Goal: Transaction & Acquisition: Purchase product/service

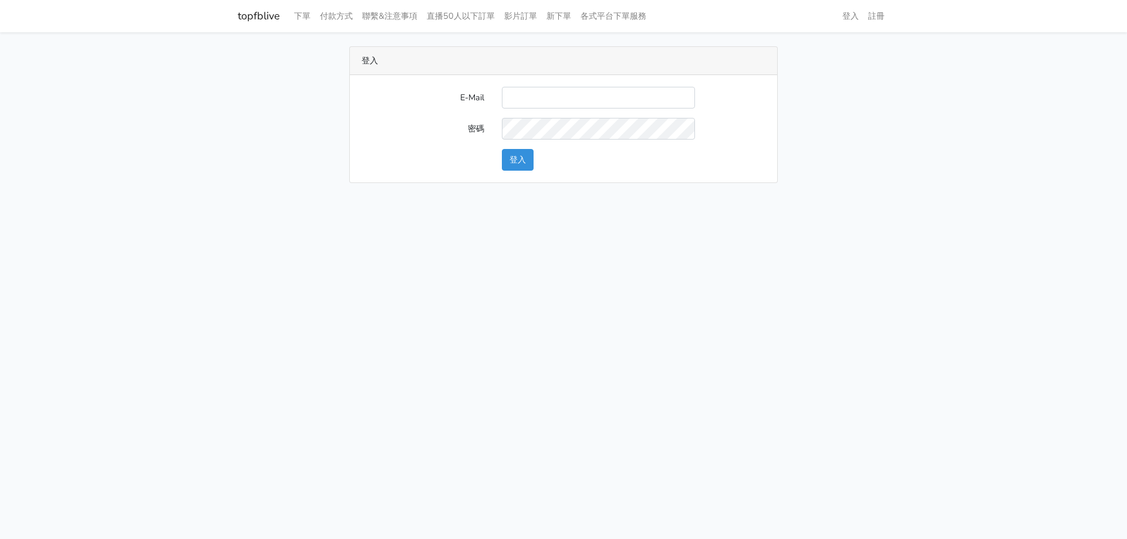
type input "nevr851112@gmail.com"
click at [531, 161] on button "登入" at bounding box center [518, 160] width 32 height 22
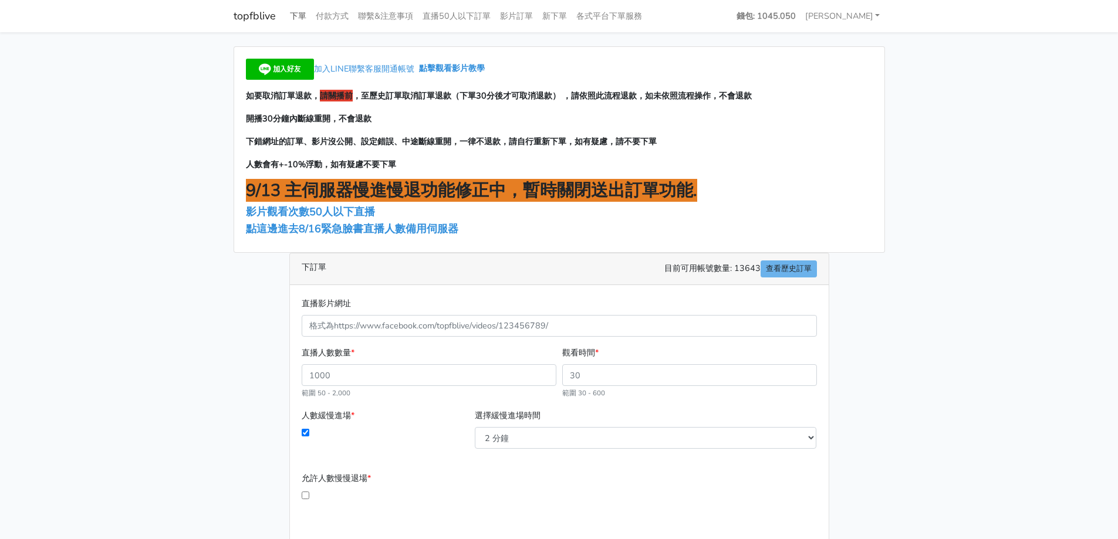
click at [296, 17] on link "下單" at bounding box center [298, 16] width 26 height 23
click at [360, 228] on span "點這邊進去8/16緊急臉書直播人數備用伺服器" at bounding box center [352, 229] width 212 height 14
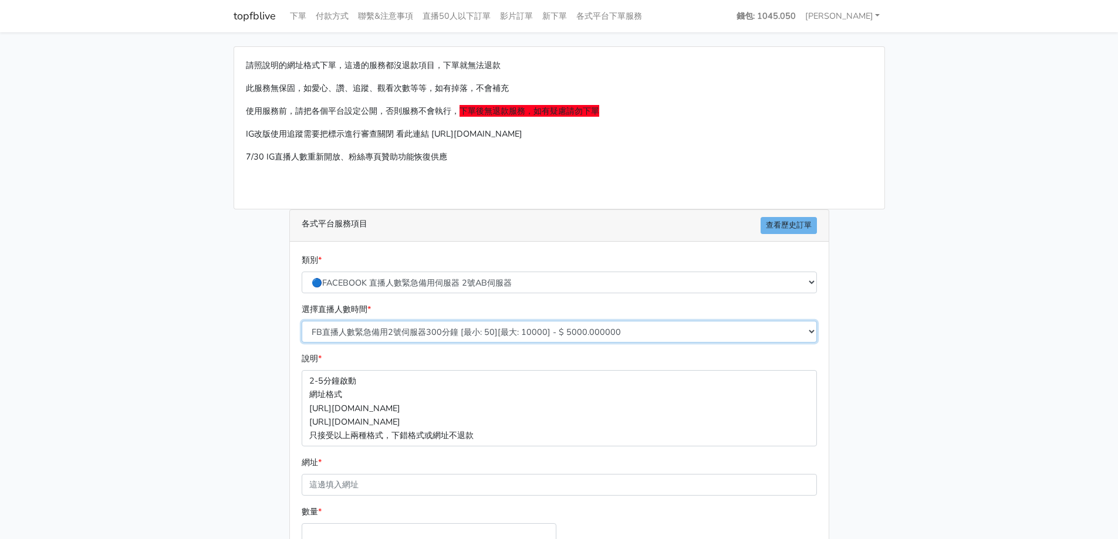
click at [425, 332] on select "FB直播人數緊急備用2號伺服器300分鐘 [最小: 50][最大: 10000] - $ 5000.000000 FB直播人數緊急備用2號伺服器60分鐘 [最…" at bounding box center [559, 332] width 515 height 22
select select "573"
click at [302, 321] on select "FB直播人數緊急備用2號伺服器300分鐘 [最小: 50][最大: 10000] - $ 5000.000000 FB直播人數緊急備用2號伺服器60分鐘 [最…" at bounding box center [559, 332] width 515 height 22
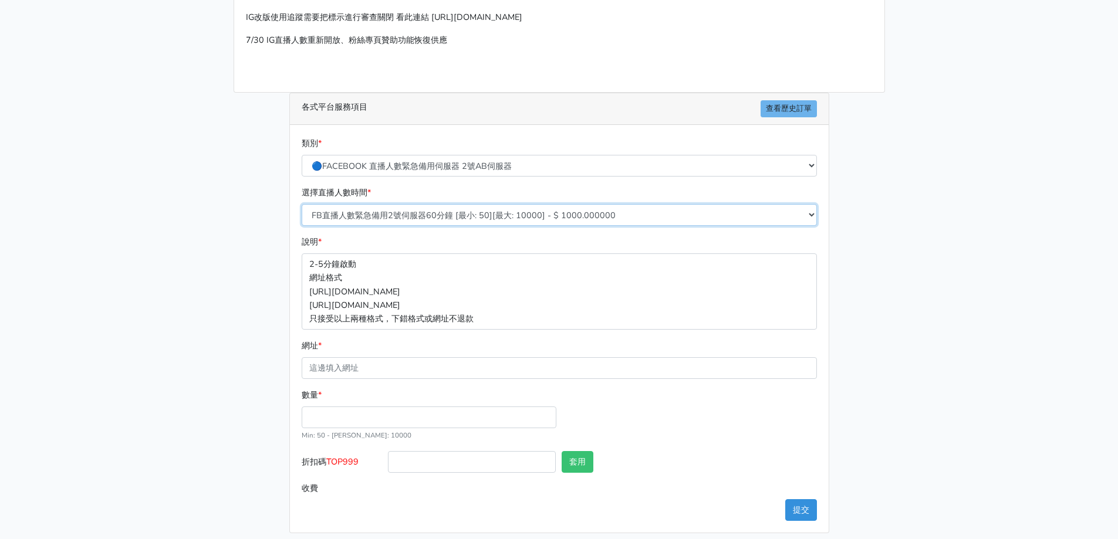
scroll to position [117, 0]
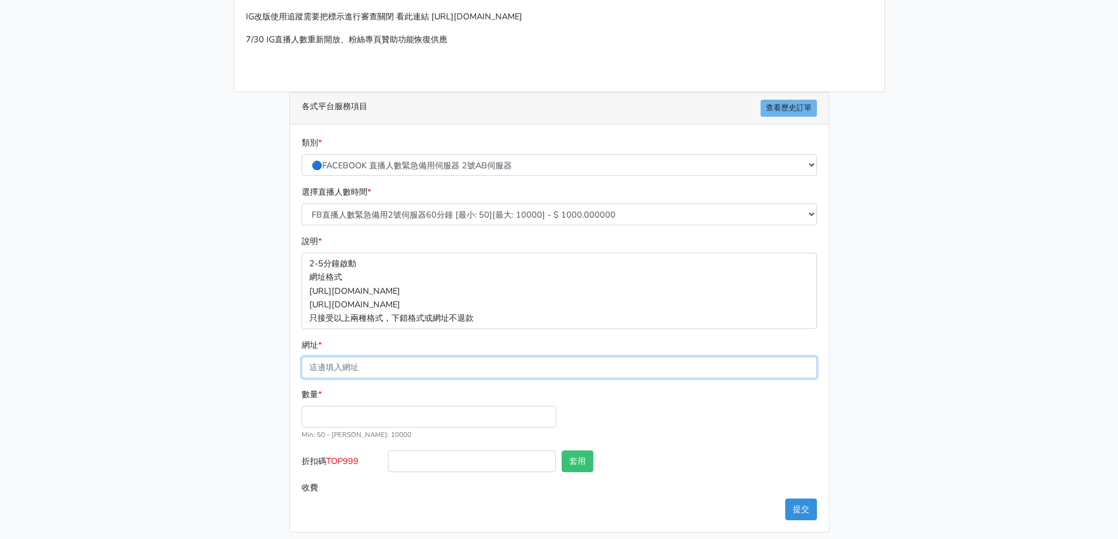
paste input "https://www.facebook.com/100064359078282/videos/1248071940336537"
type input "https://www.facebook.com/100064359078282/videos/1248071940336537"
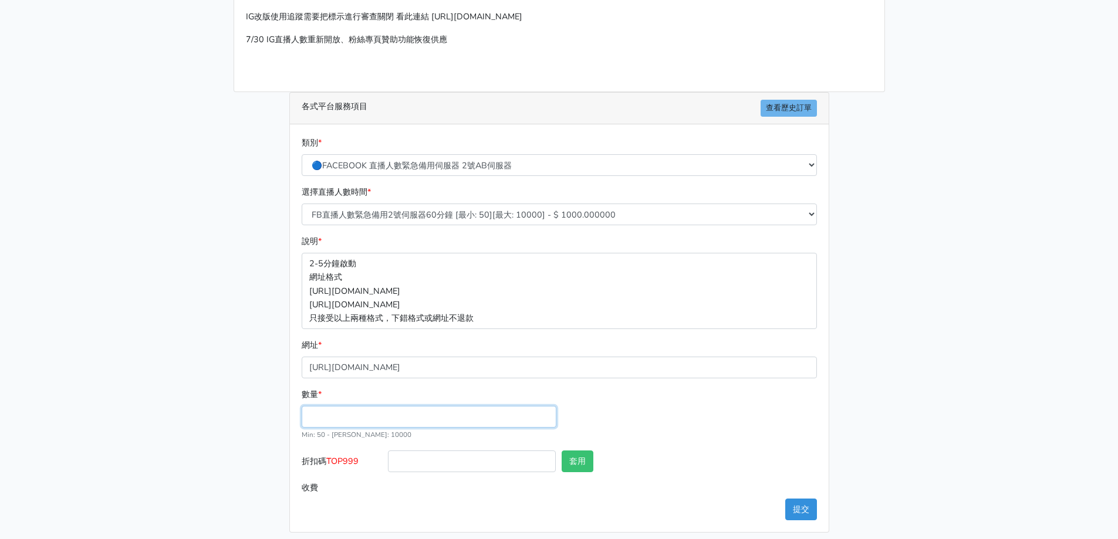
click at [405, 415] on input "數量 *" at bounding box center [429, 417] width 255 height 22
type input "200"
type input "200.000"
click at [444, 464] on input "折扣碼 TOP999" at bounding box center [472, 462] width 168 height 22
type input "TOP999"
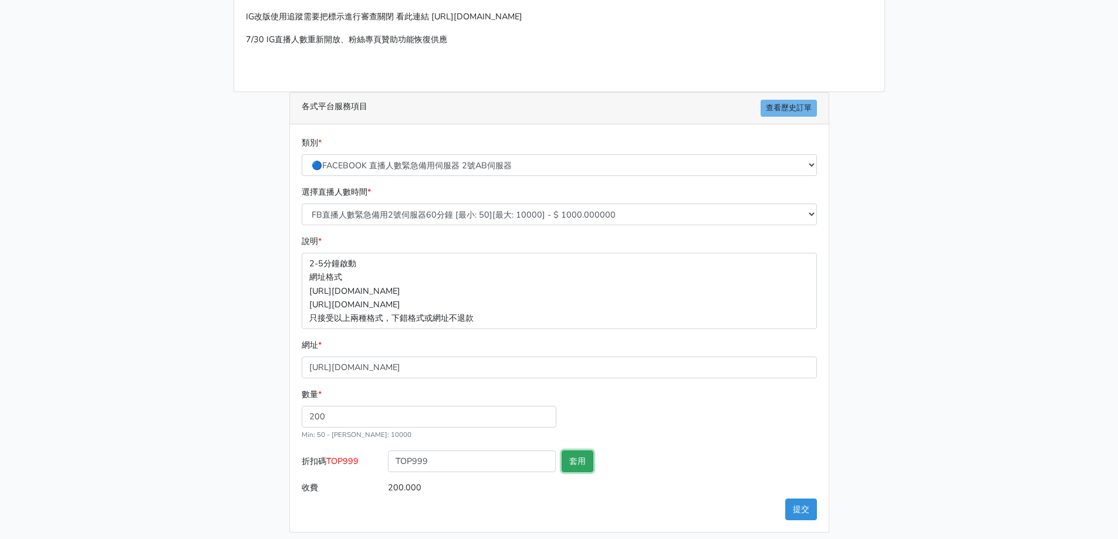
click at [579, 457] on button "套用" at bounding box center [578, 462] width 32 height 22
type input "套用失敗"
click at [797, 506] on button "提交" at bounding box center [801, 510] width 32 height 22
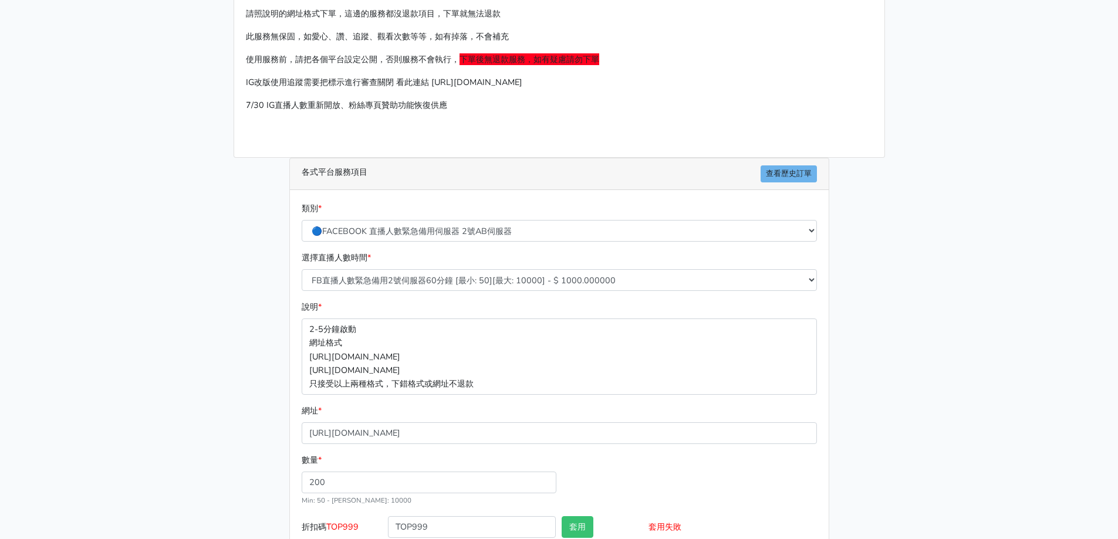
scroll to position [0, 0]
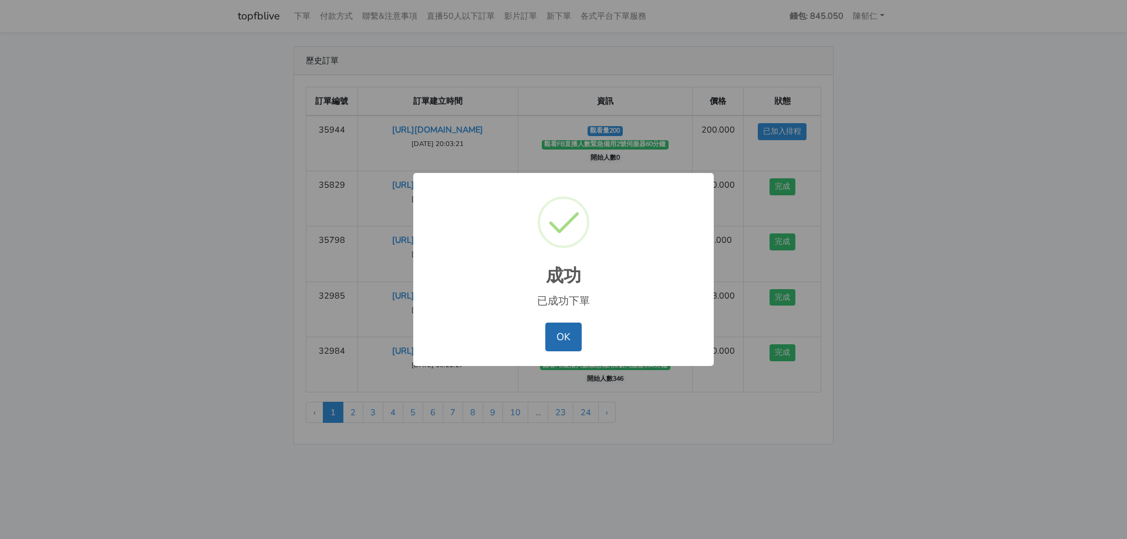
click at [556, 342] on button "OK" at bounding box center [563, 337] width 36 height 28
